Goal: Transaction & Acquisition: Obtain resource

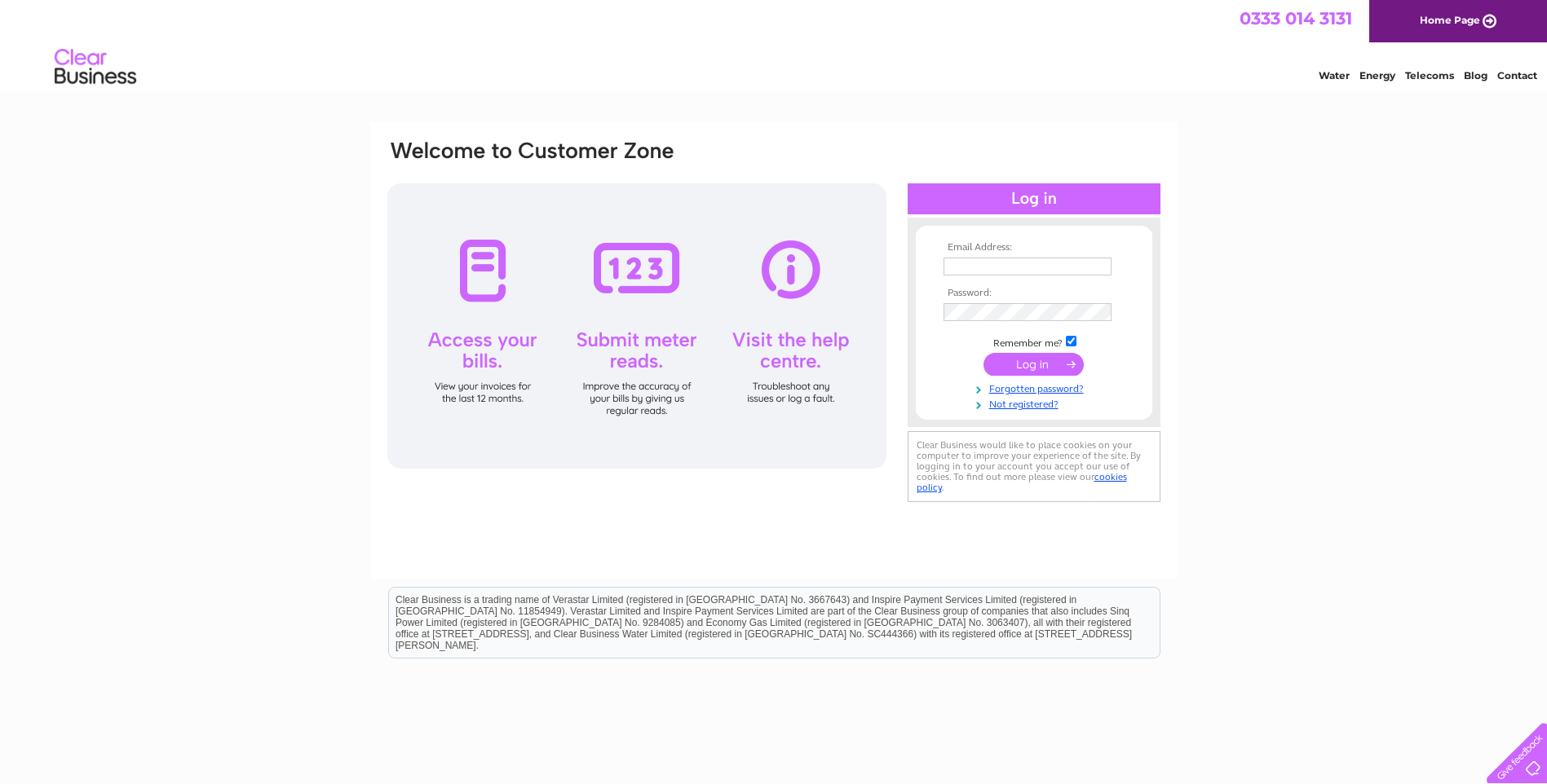
type input "[EMAIL_ADDRESS][DOMAIN_NAME]"
click at [1025, 364] on input "submit" at bounding box center [1034, 364] width 101 height 23
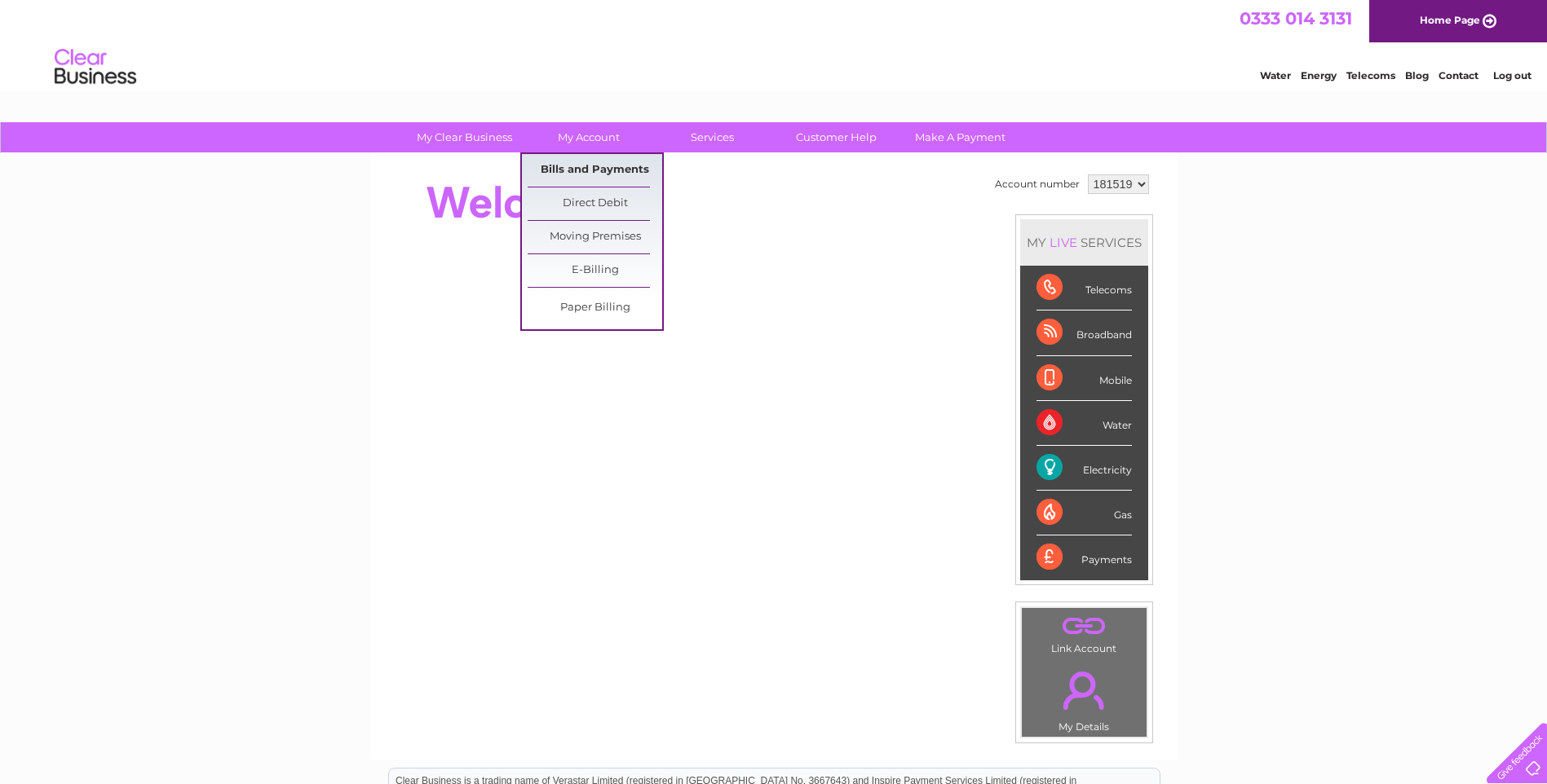
click at [579, 164] on link "Bills and Payments" at bounding box center [595, 170] width 135 height 32
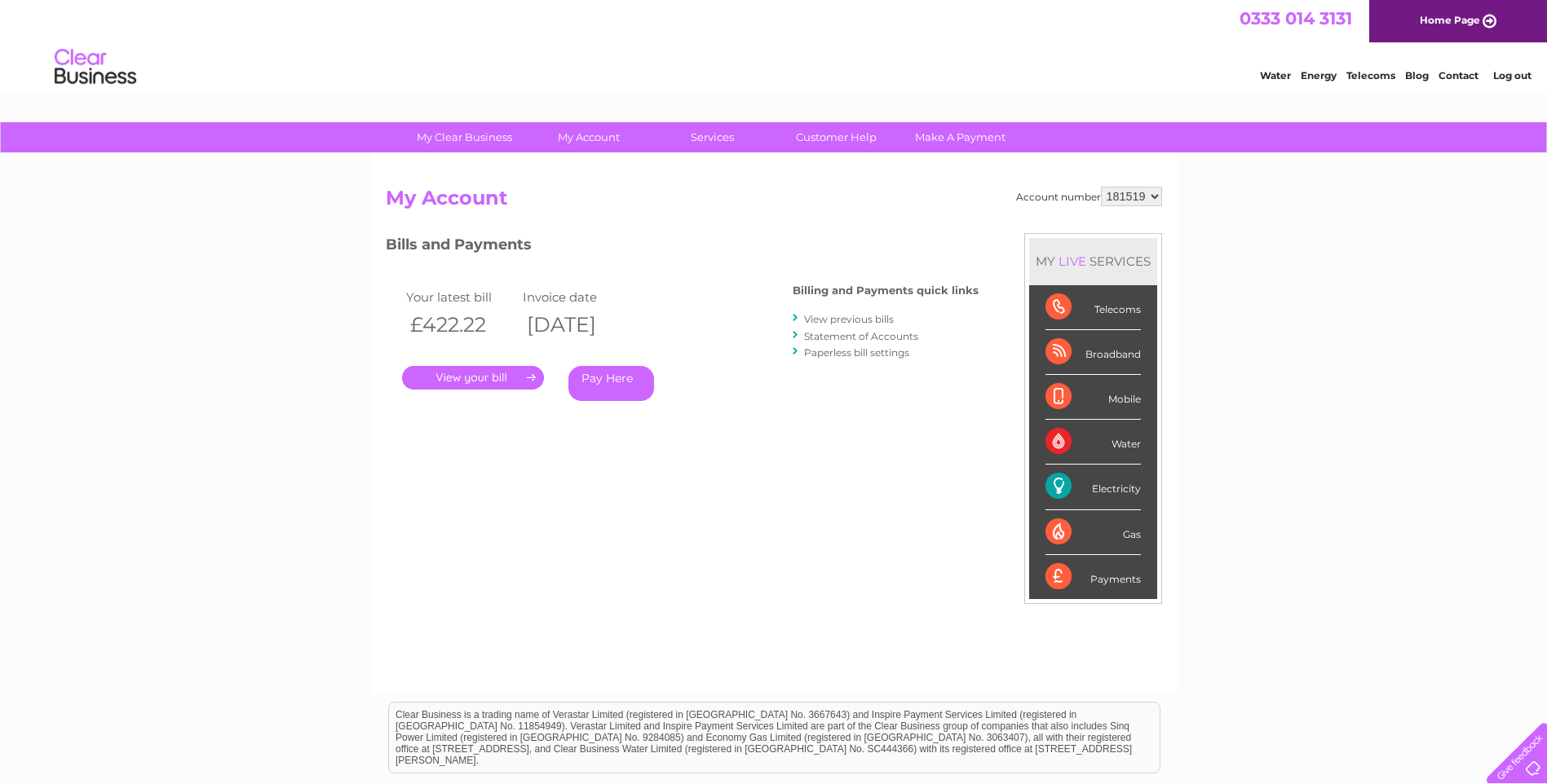
click at [854, 320] on link "View previous bills" at bounding box center [849, 318] width 89 height 12
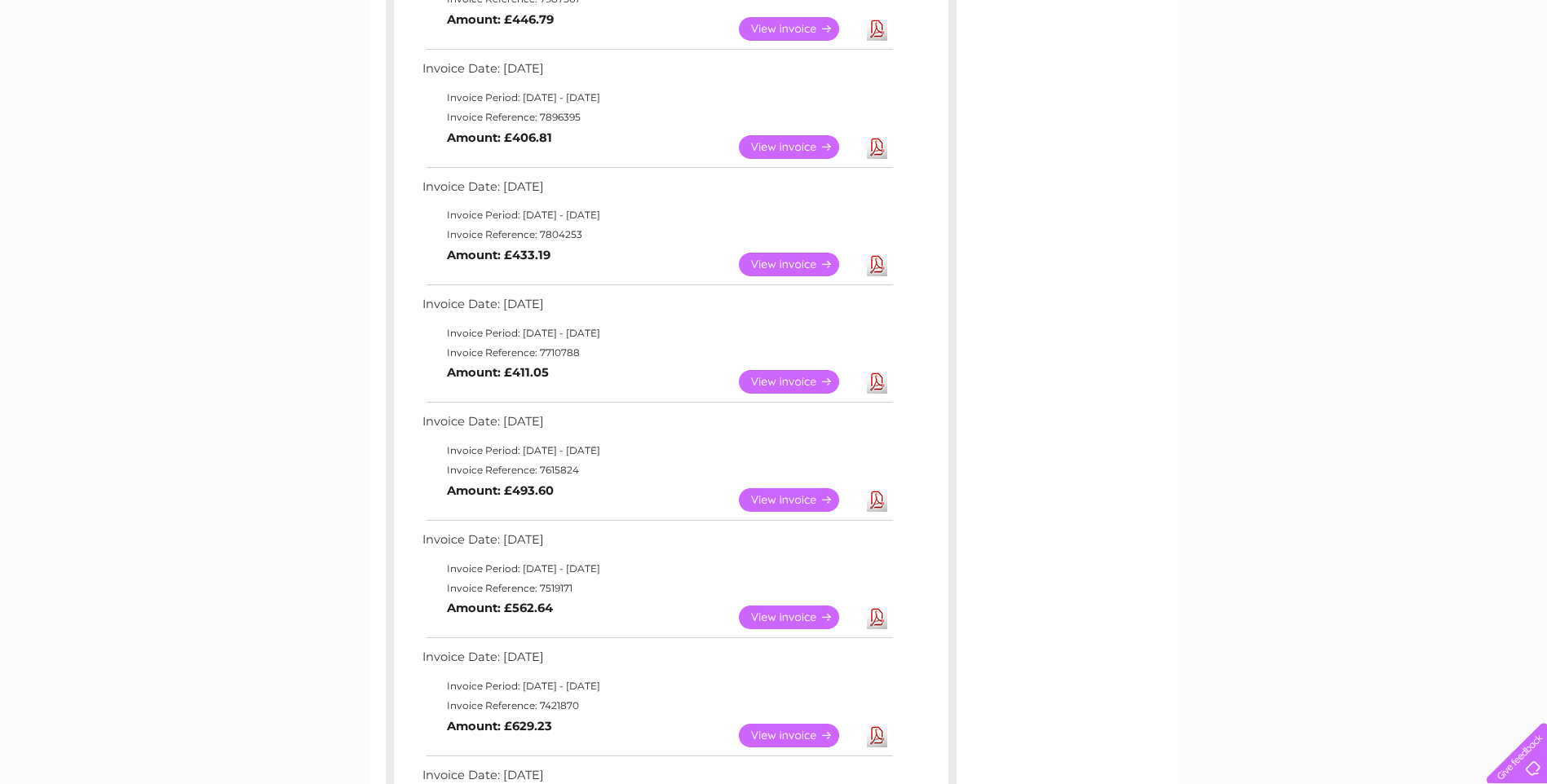
scroll to position [570, 0]
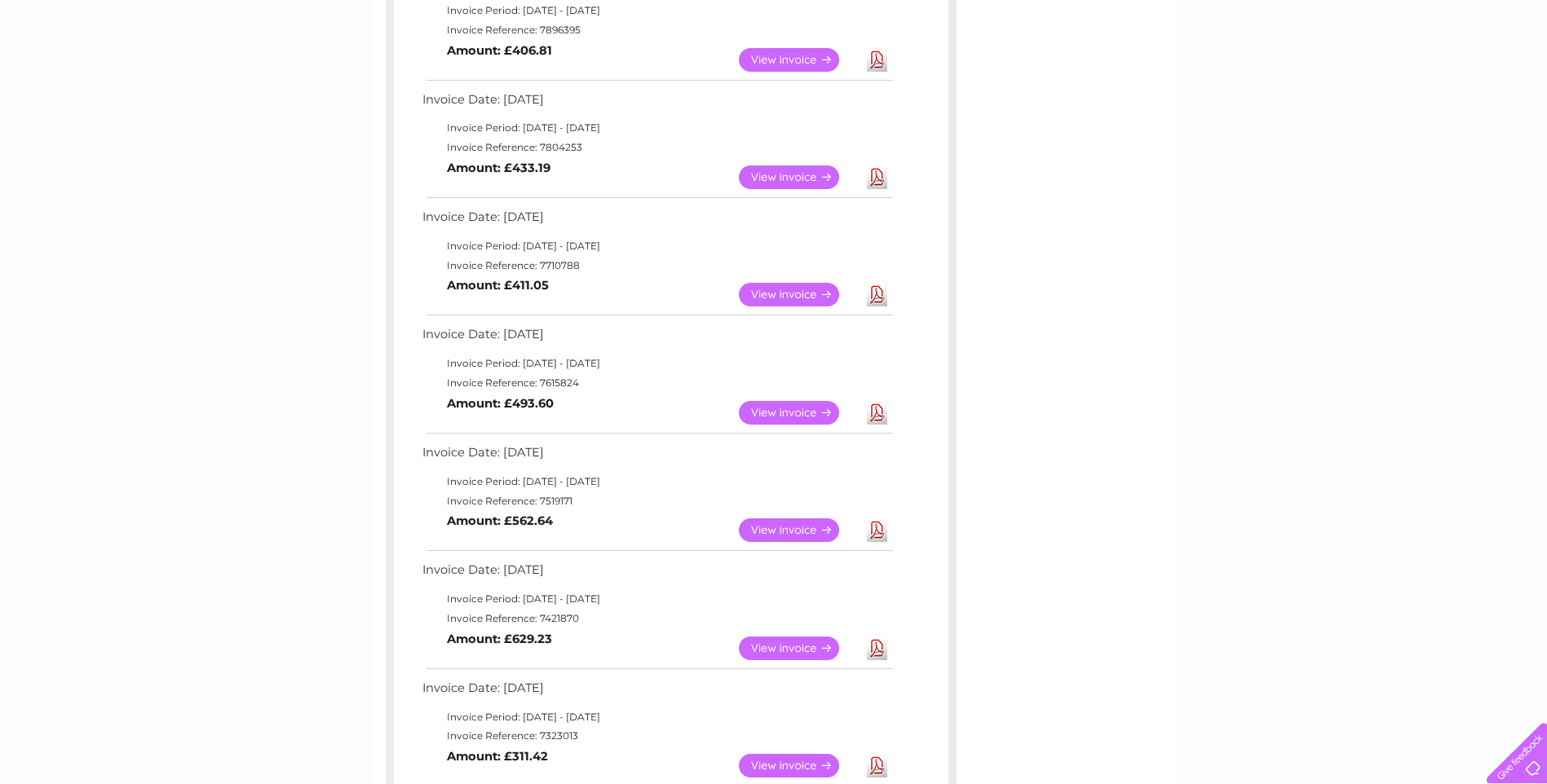
click at [880, 654] on link "Download" at bounding box center [877, 648] width 20 height 24
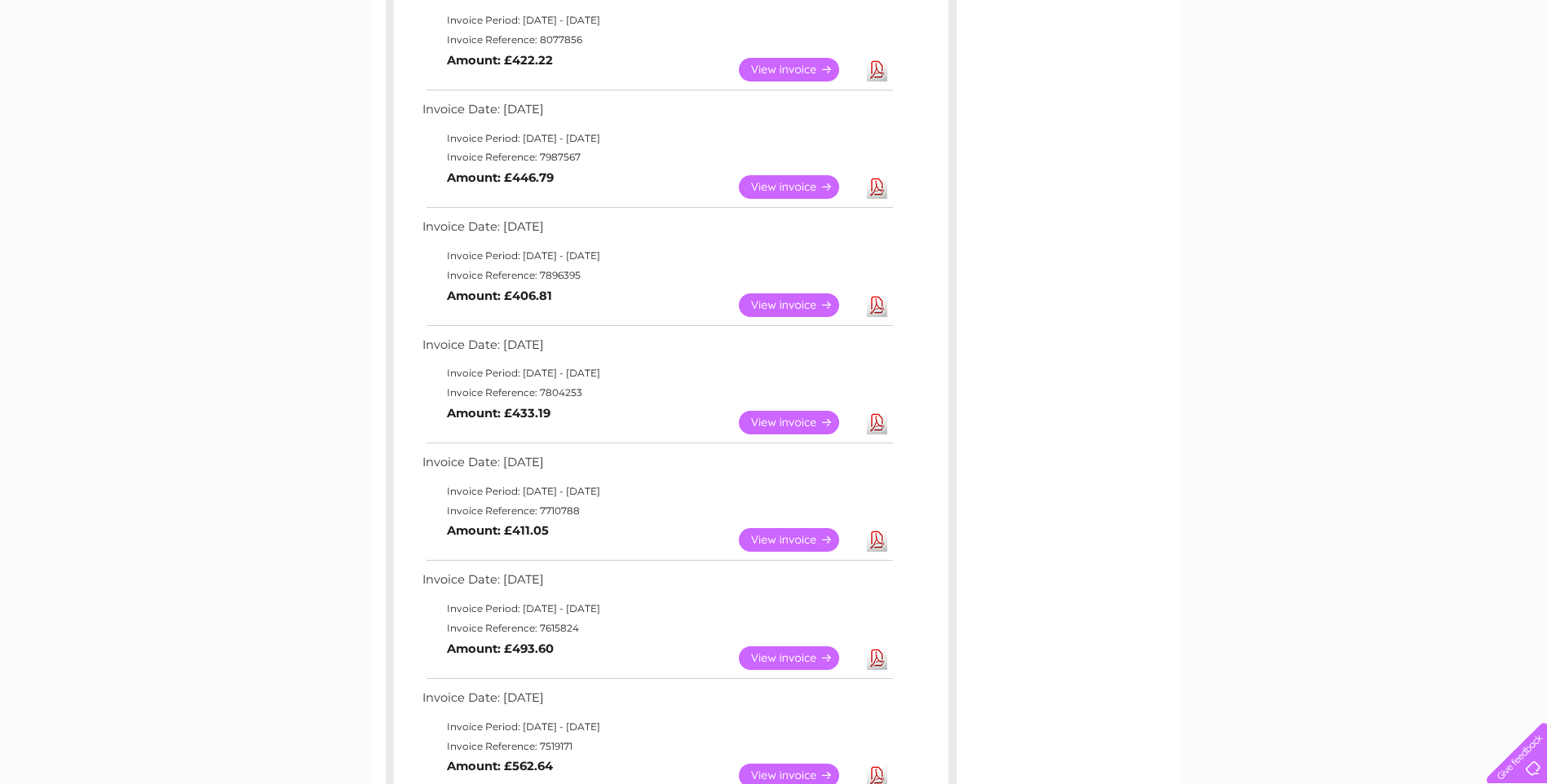
scroll to position [0, 0]
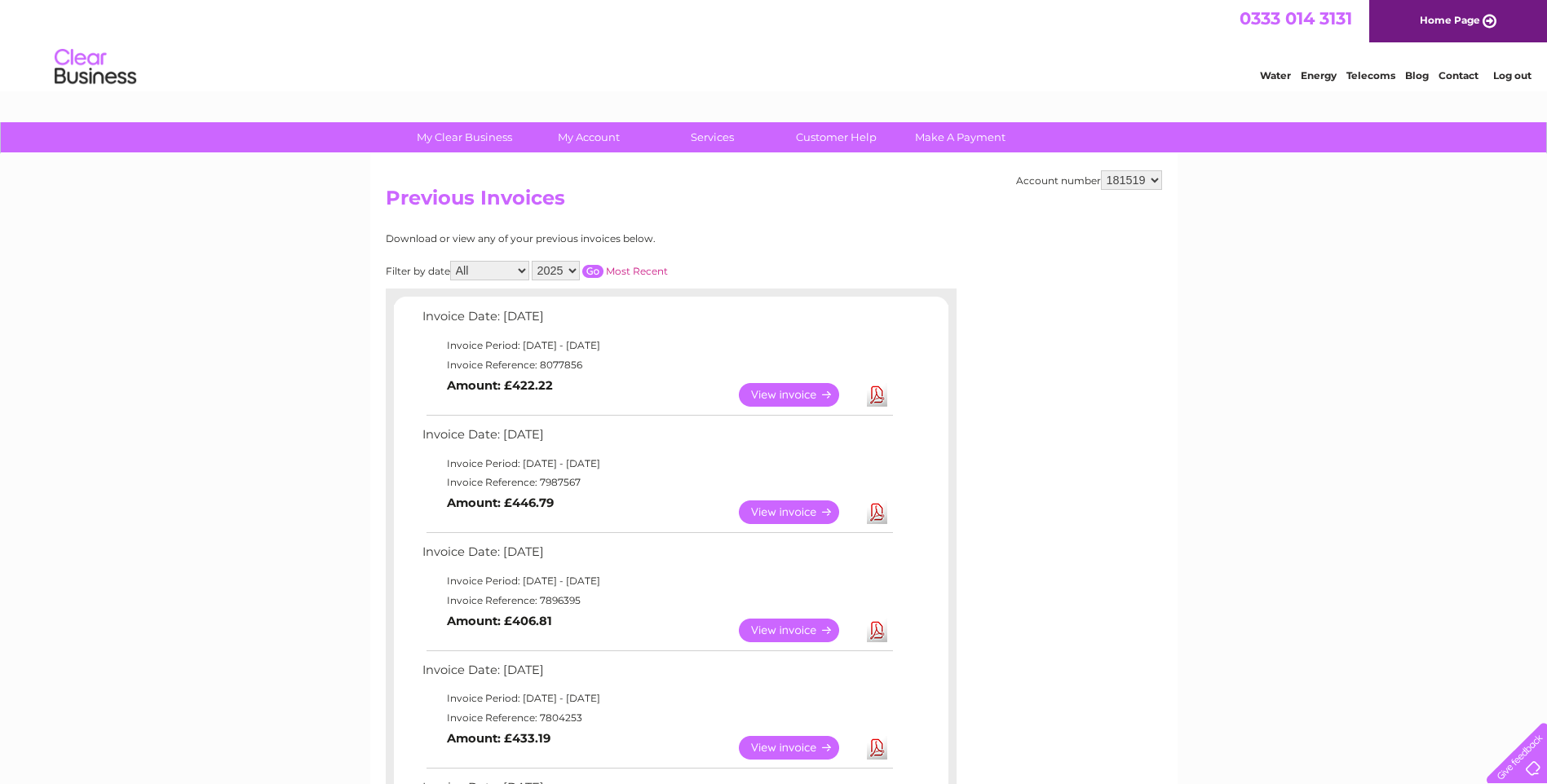
click at [574, 269] on select "2025 2024 2023 2022" at bounding box center [555, 270] width 48 height 20
select select "2024"
click at [533, 260] on select "2025 2024 2023 2022" at bounding box center [555, 270] width 48 height 20
click at [601, 270] on input "button" at bounding box center [592, 272] width 21 height 13
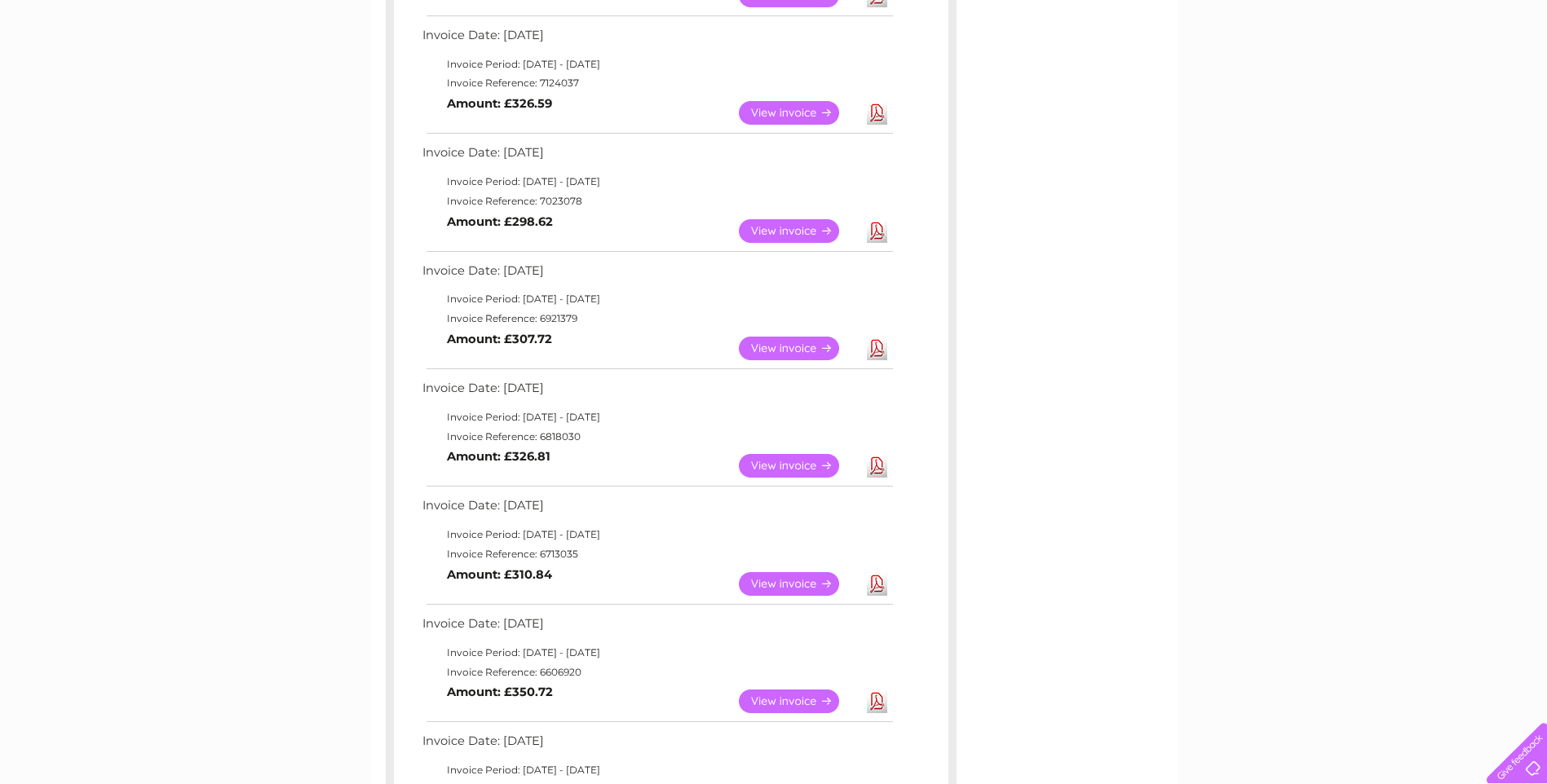
scroll to position [815, 0]
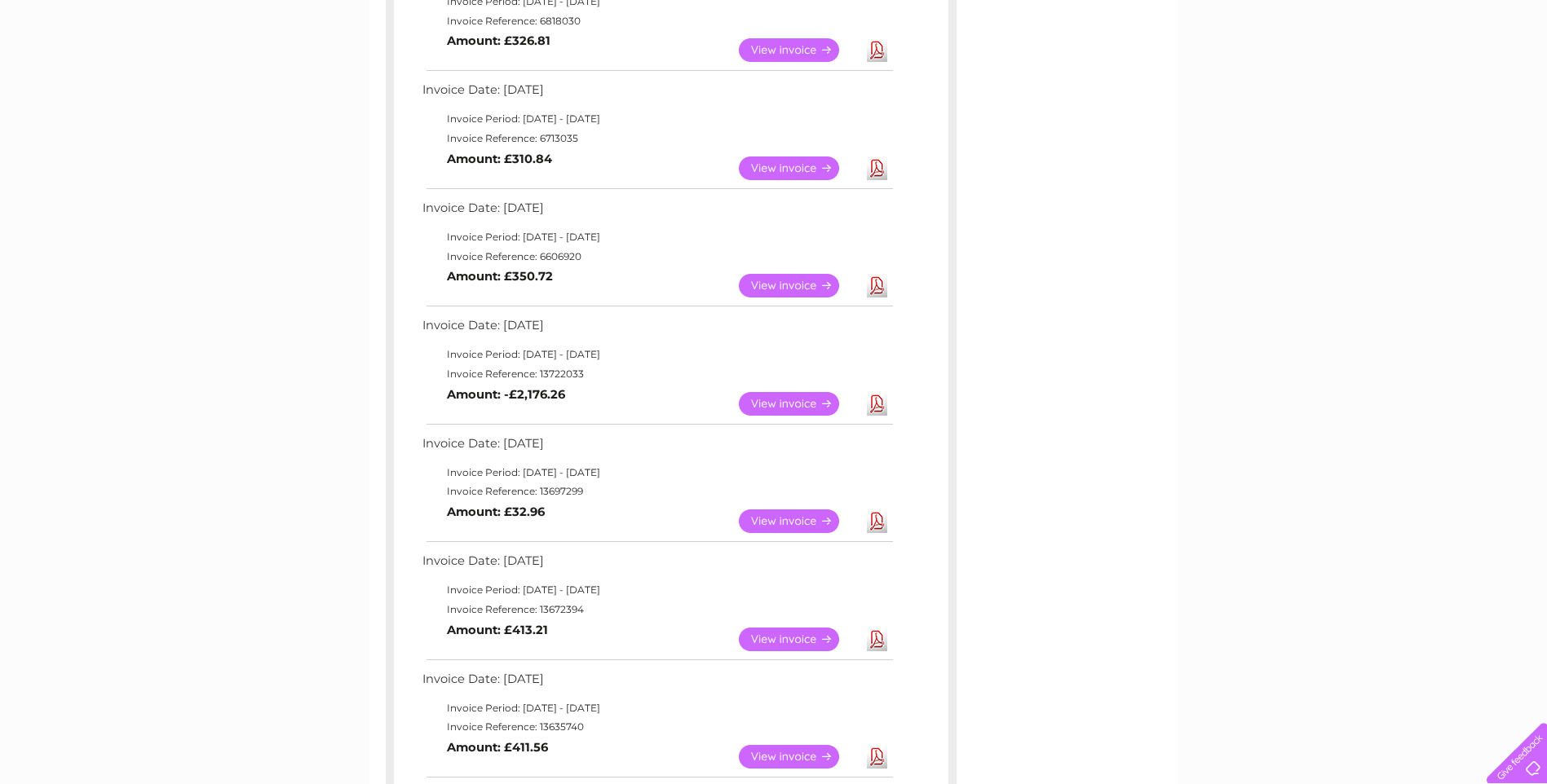
click at [878, 406] on link "Download" at bounding box center [877, 404] width 20 height 24
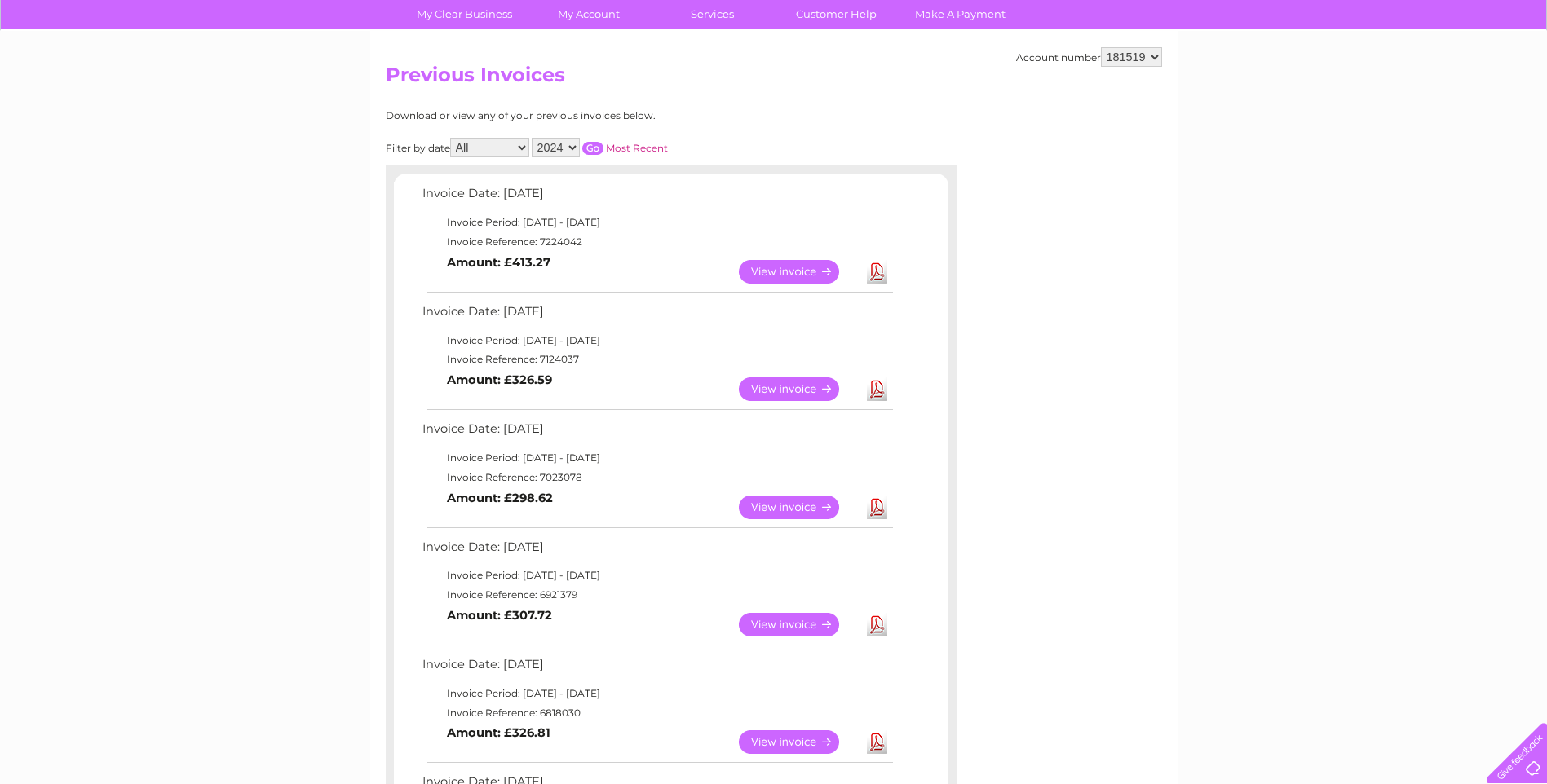
scroll to position [0, 0]
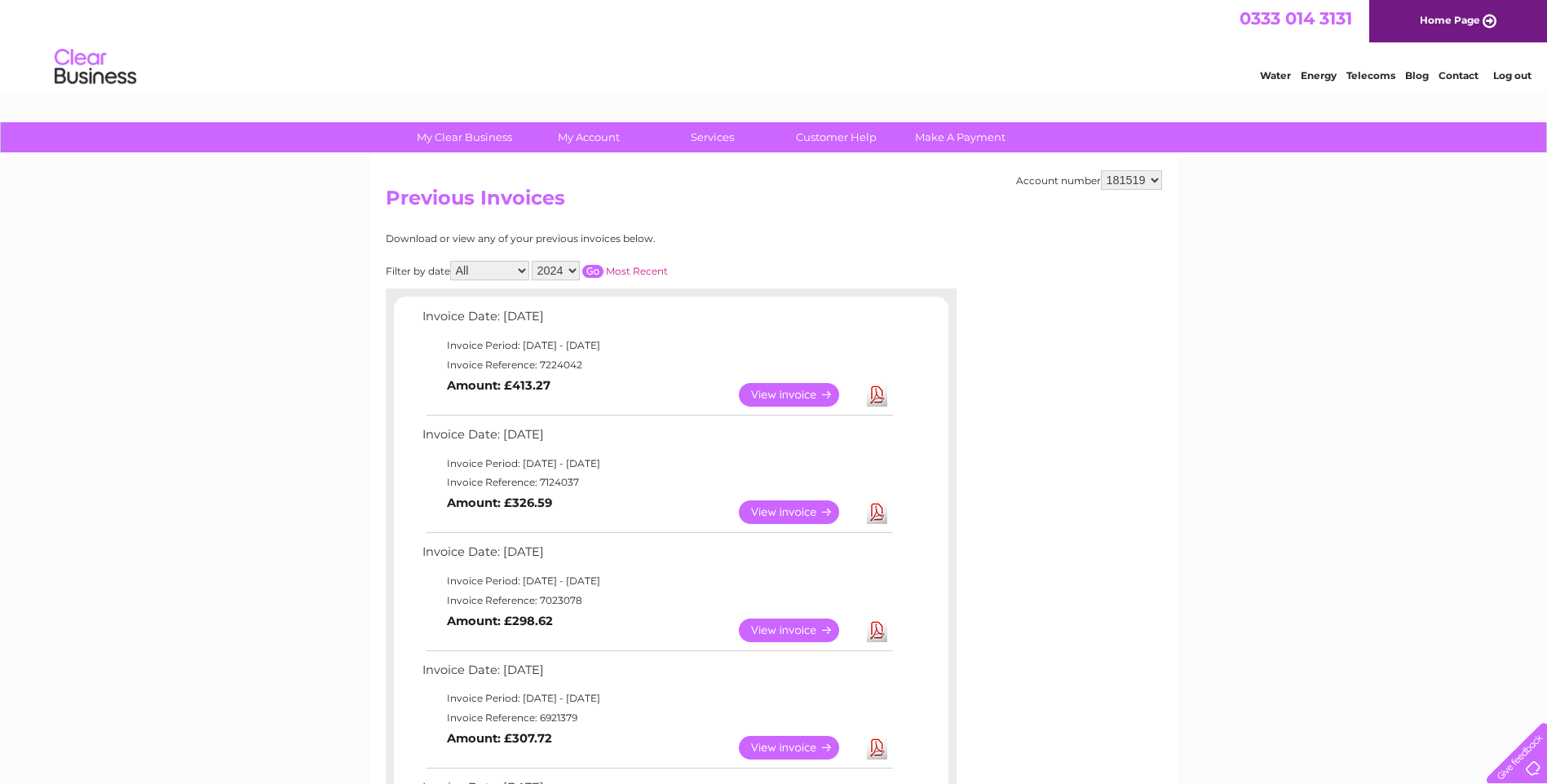
click at [885, 400] on link "Download" at bounding box center [877, 394] width 20 height 24
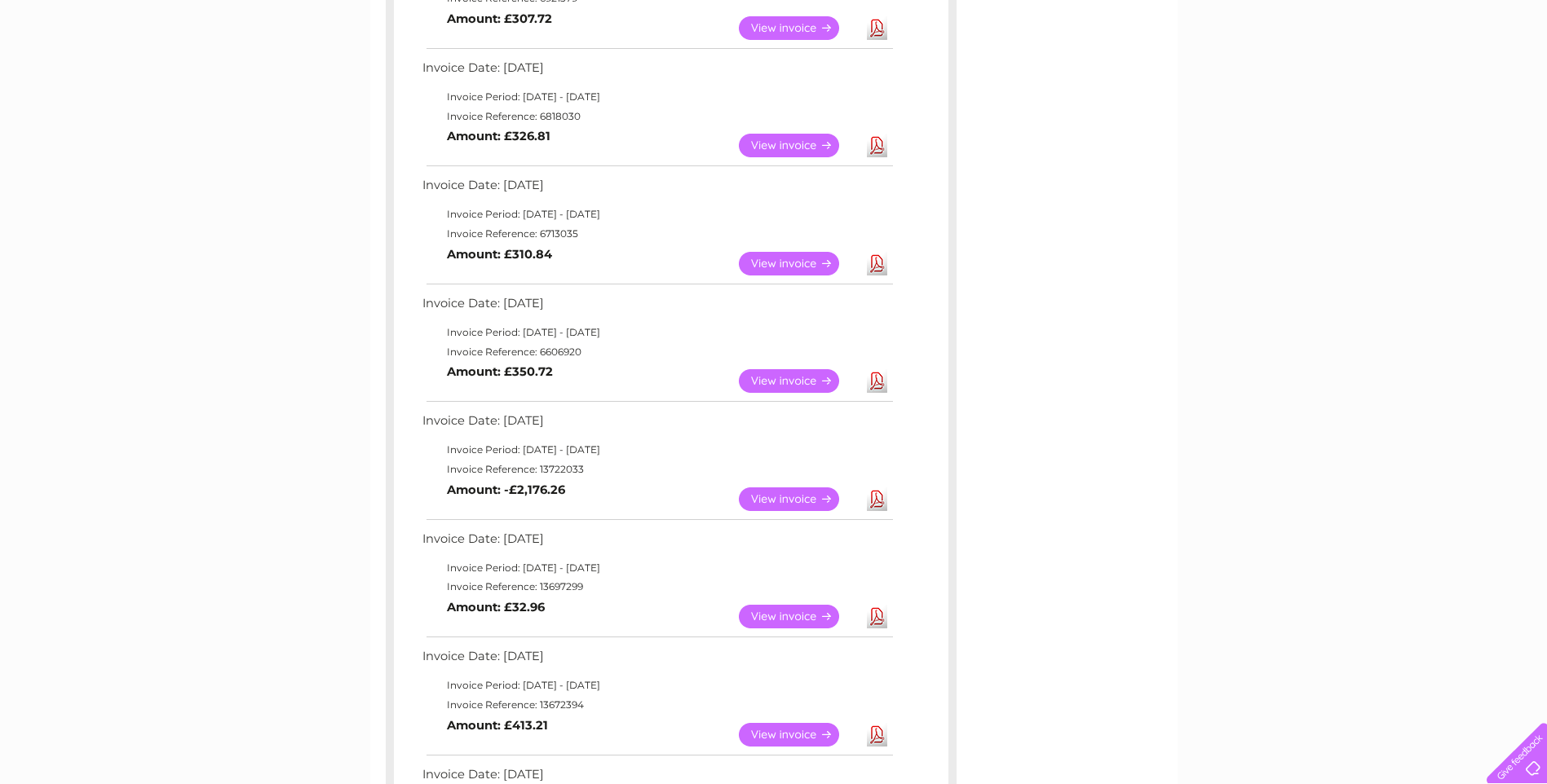
scroll to position [734, 0]
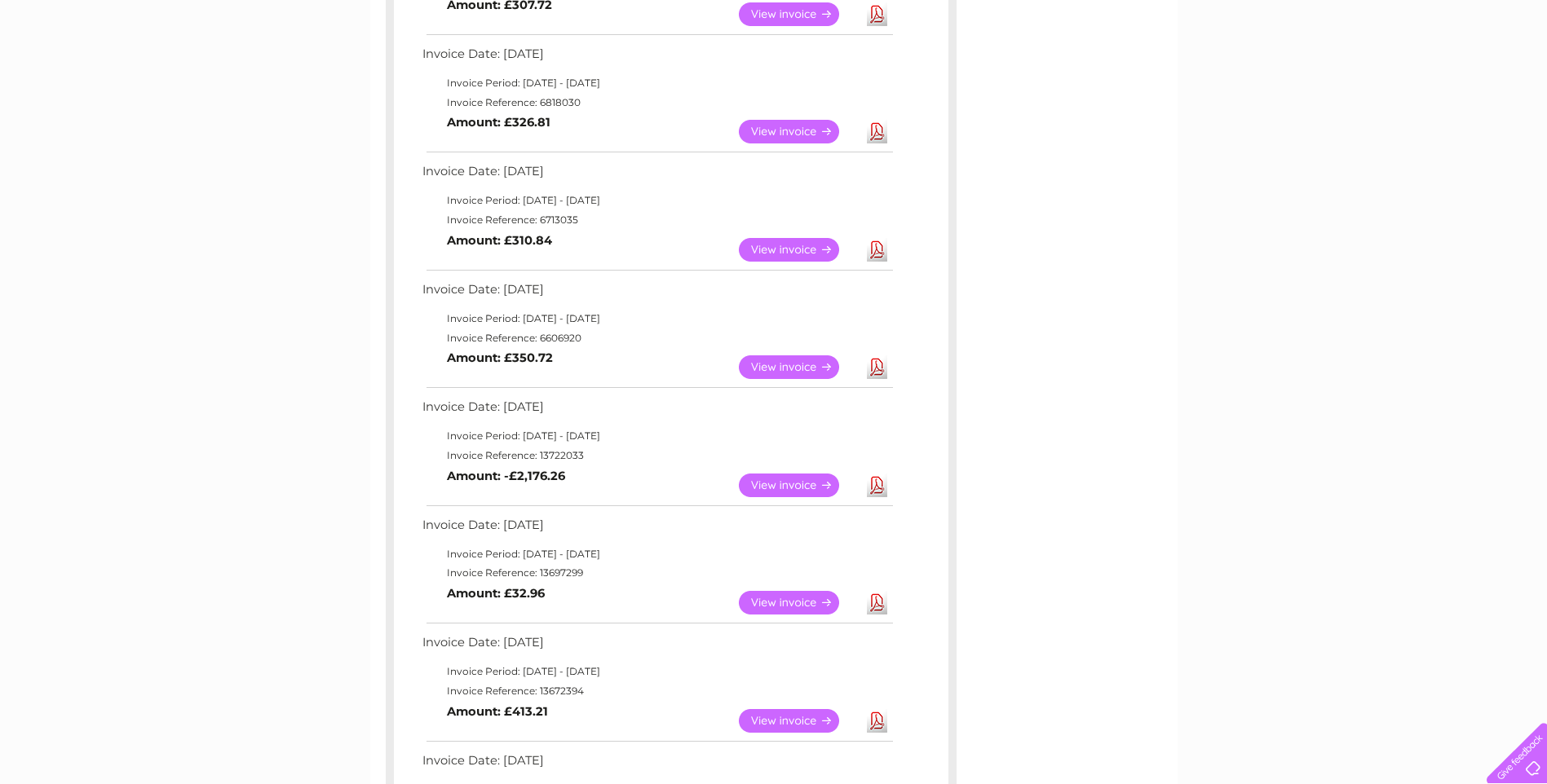
click at [882, 606] on link "Download" at bounding box center [877, 602] width 20 height 24
